Goal: Information Seeking & Learning: Compare options

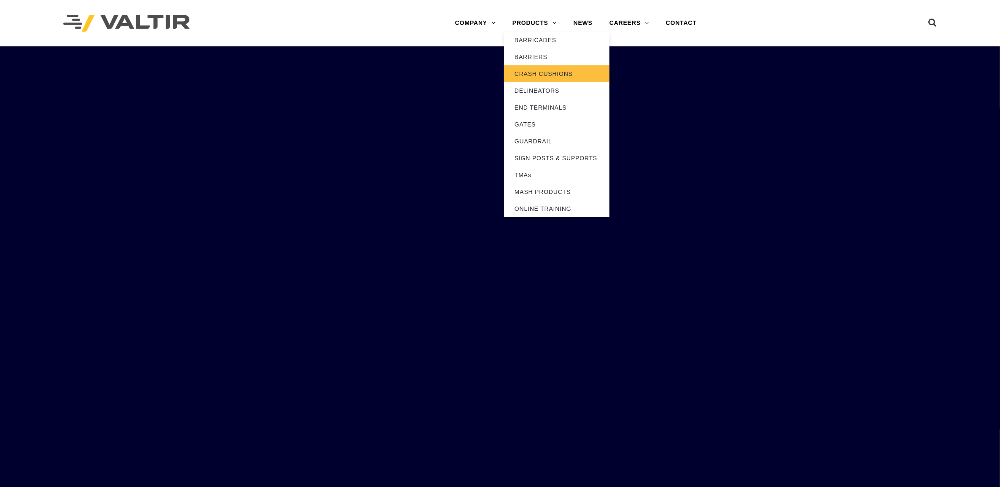
click at [531, 74] on link "CRASH CUSHIONS" at bounding box center [556, 73] width 105 height 17
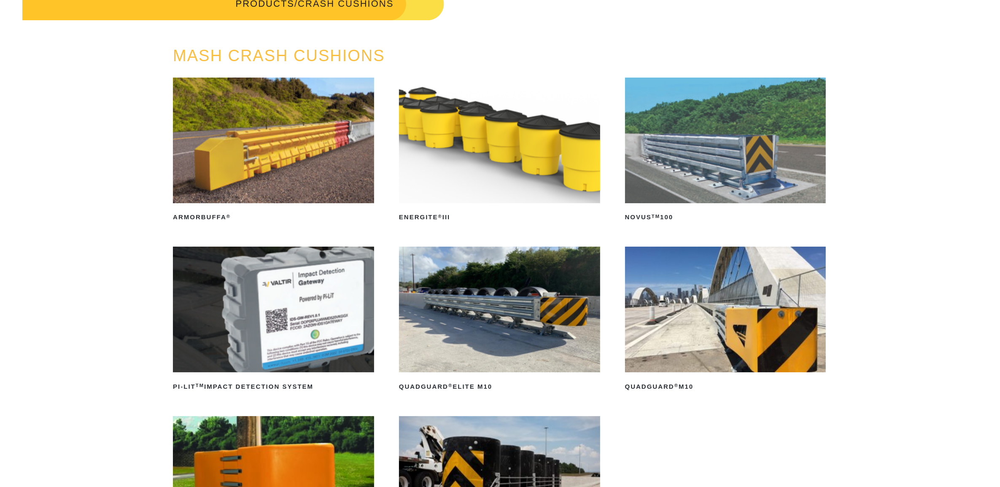
scroll to position [53, 0]
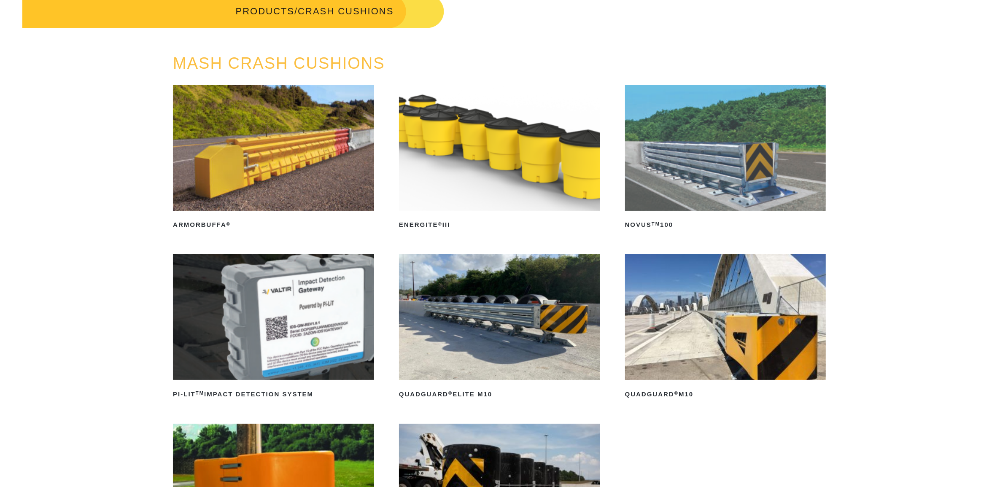
click at [720, 182] on img at bounding box center [725, 148] width 201 height 126
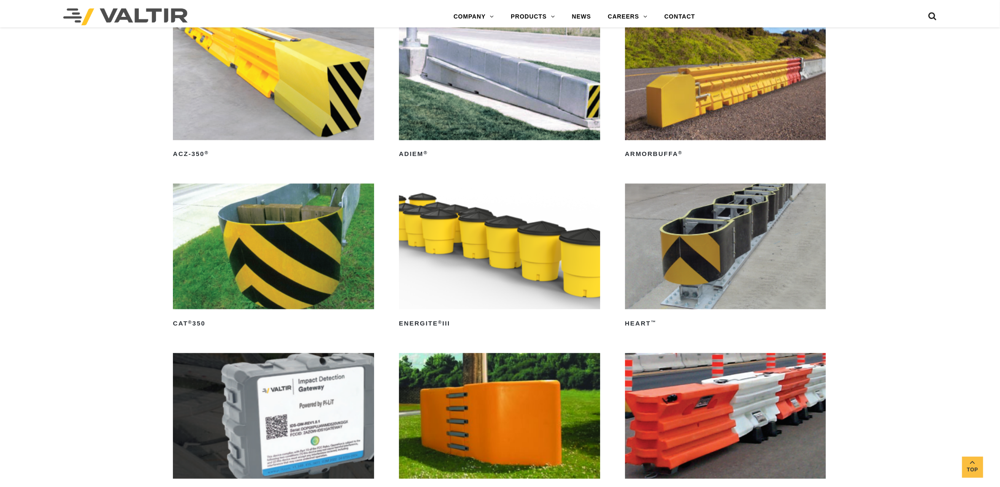
scroll to position [2583, 0]
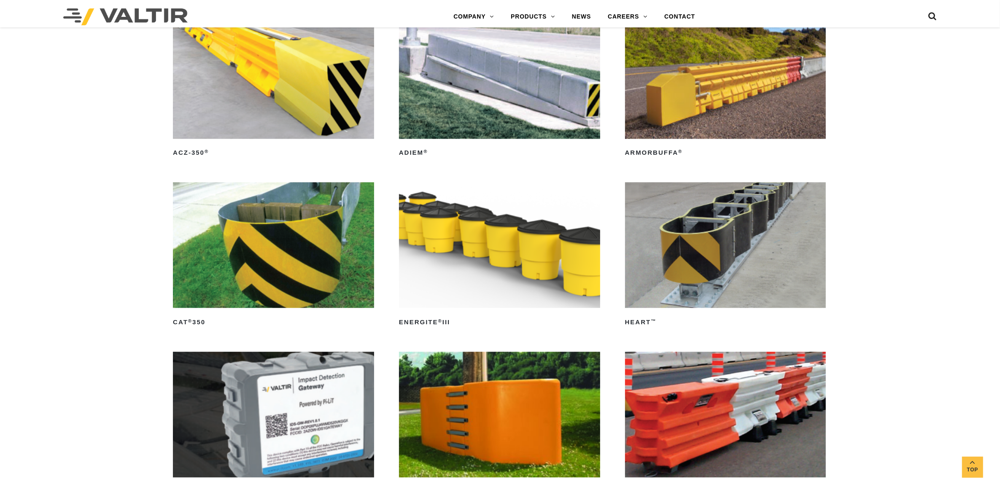
click at [687, 274] on img at bounding box center [725, 245] width 201 height 126
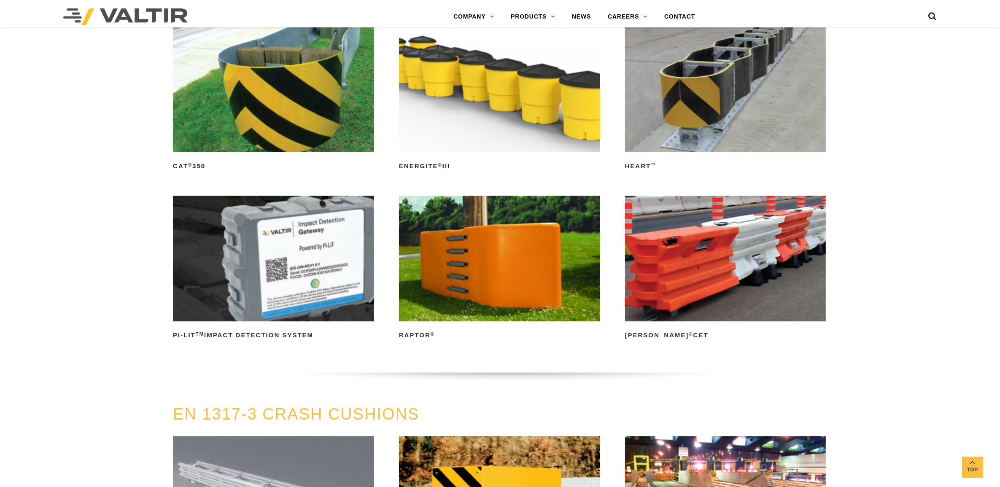
scroll to position [2741, 0]
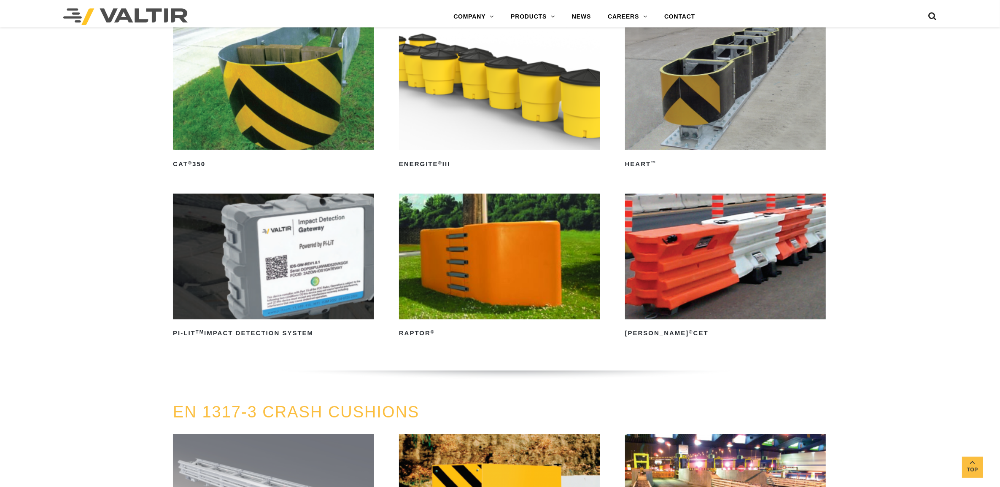
click at [294, 269] on img at bounding box center [273, 257] width 201 height 126
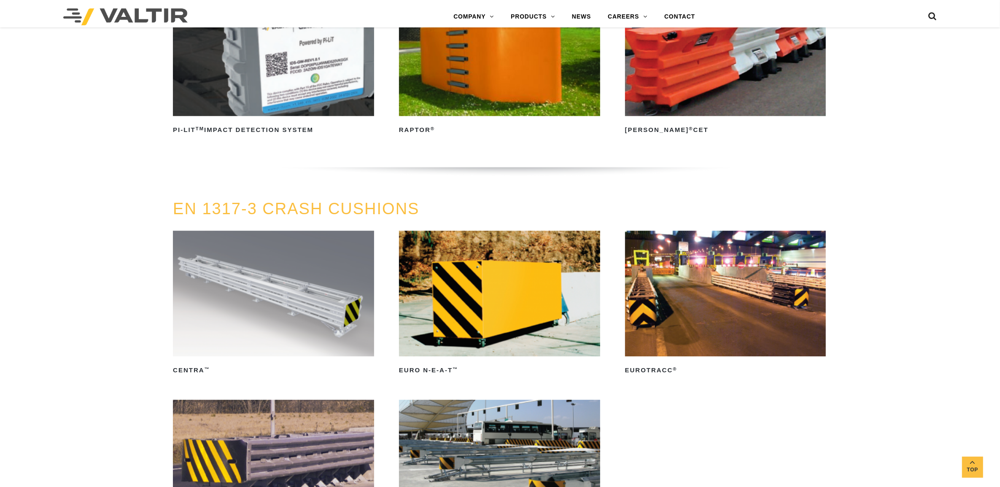
scroll to position [3005, 0]
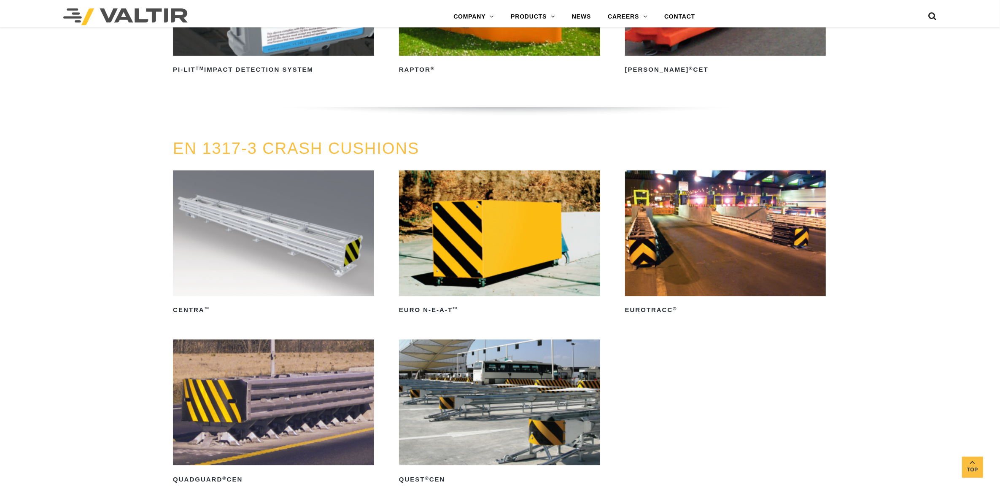
click at [225, 226] on img at bounding box center [273, 233] width 201 height 126
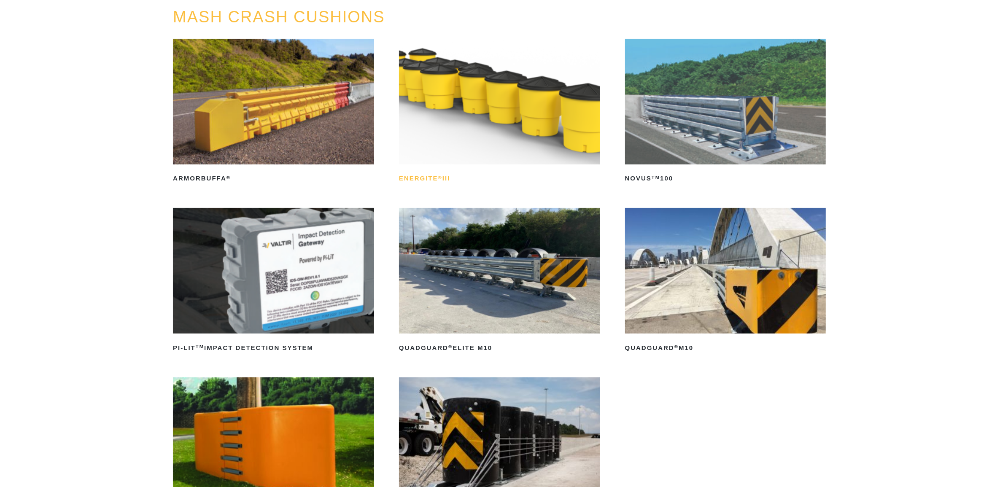
scroll to position [0, 0]
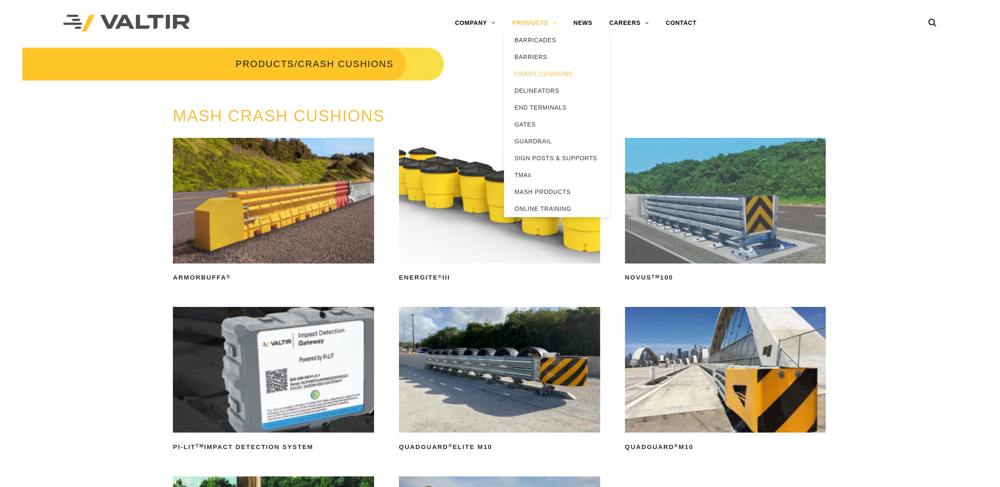
click at [534, 24] on link "PRODUCTS" at bounding box center [534, 23] width 61 height 17
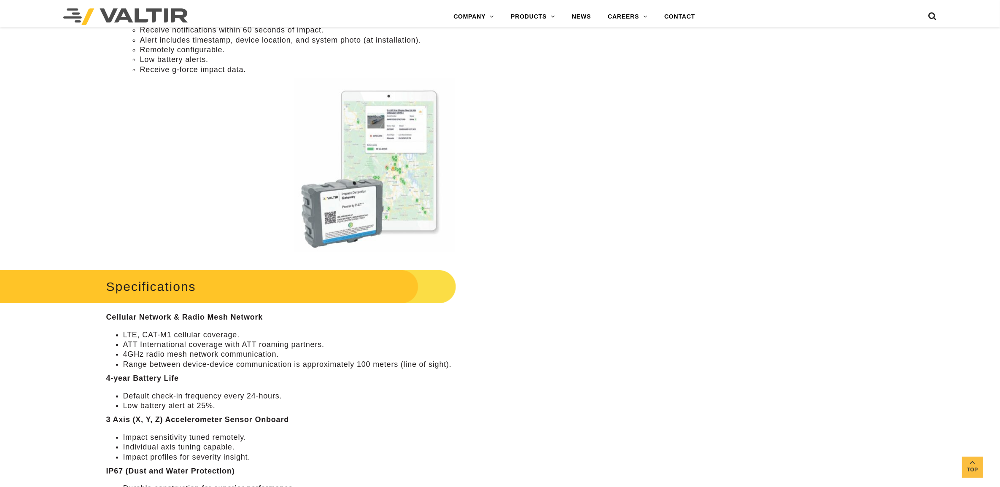
scroll to position [685, 0]
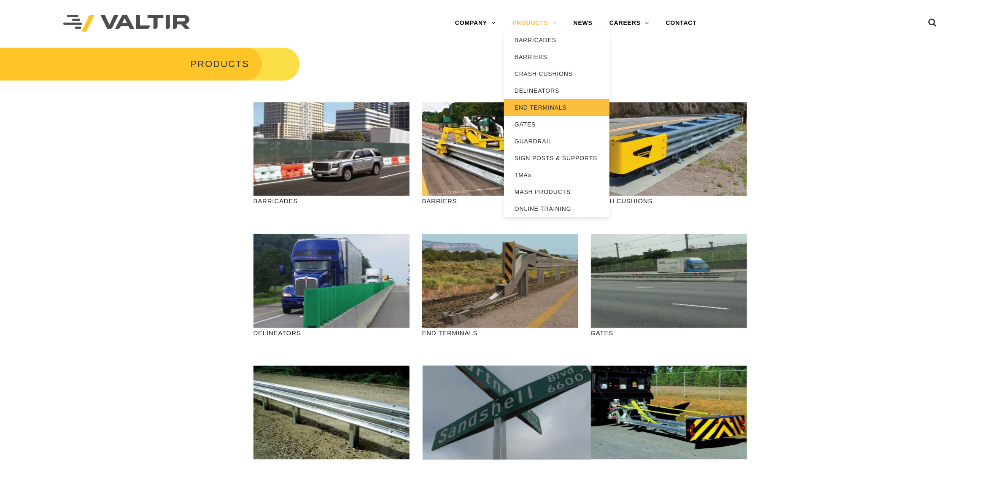
click at [545, 102] on link "END TERMINALS" at bounding box center [556, 107] width 105 height 17
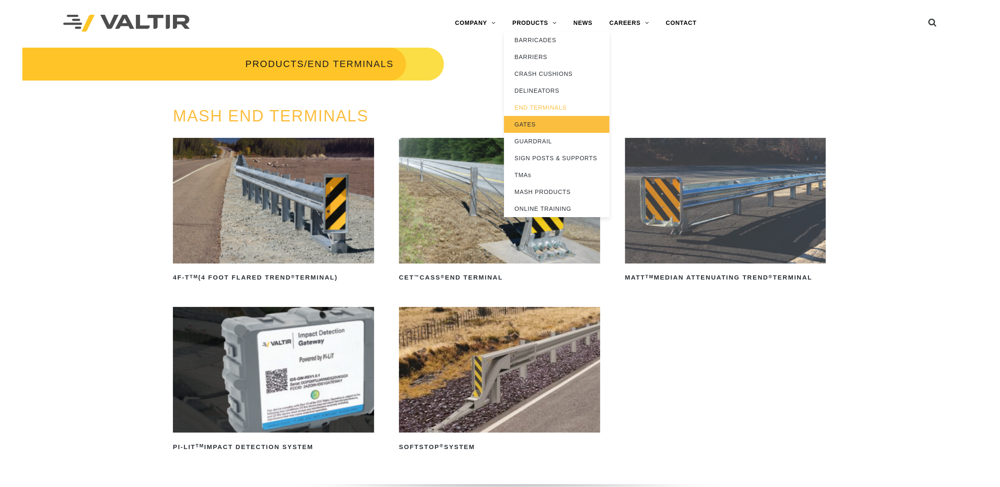
click at [520, 122] on link "GATES" at bounding box center [556, 124] width 105 height 17
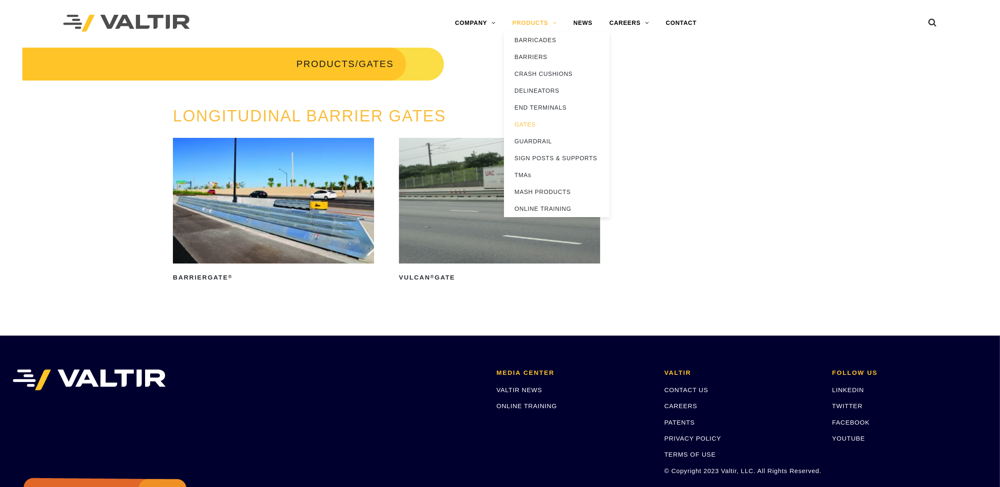
click at [536, 22] on link "PRODUCTS" at bounding box center [534, 23] width 61 height 17
click at [533, 55] on link "BARRIERS" at bounding box center [556, 57] width 105 height 17
